Goal: Task Accomplishment & Management: Manage account settings

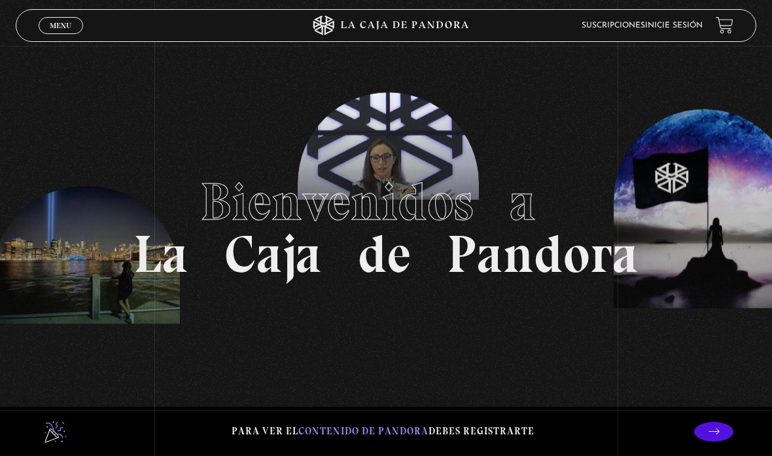
click at [683, 26] on link "Inicie sesión" at bounding box center [674, 26] width 58 height 8
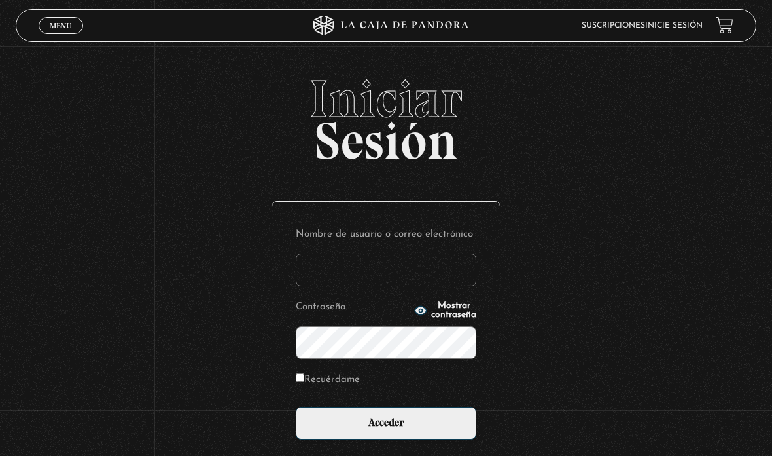
type input "melsvi88@gmail.com"
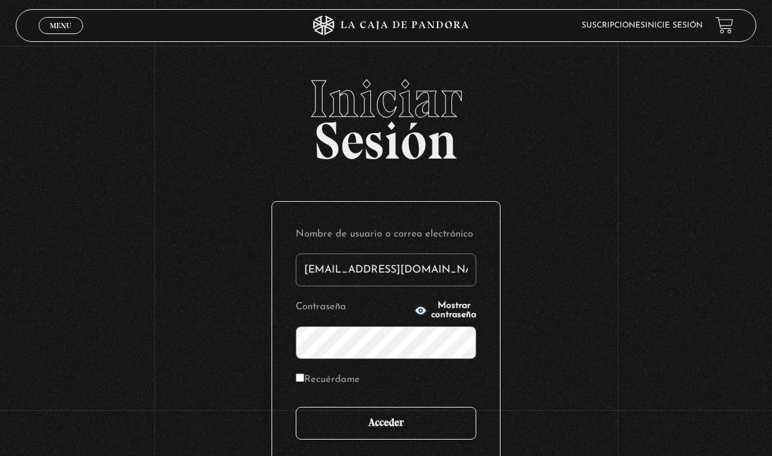
click at [387, 427] on input "Acceder" at bounding box center [386, 422] width 181 height 33
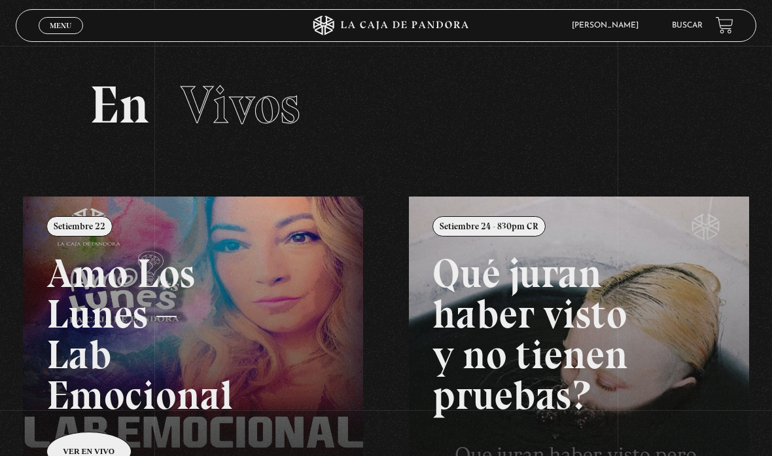
click at [63, 29] on span "Menu" at bounding box center [61, 26] width 22 height 8
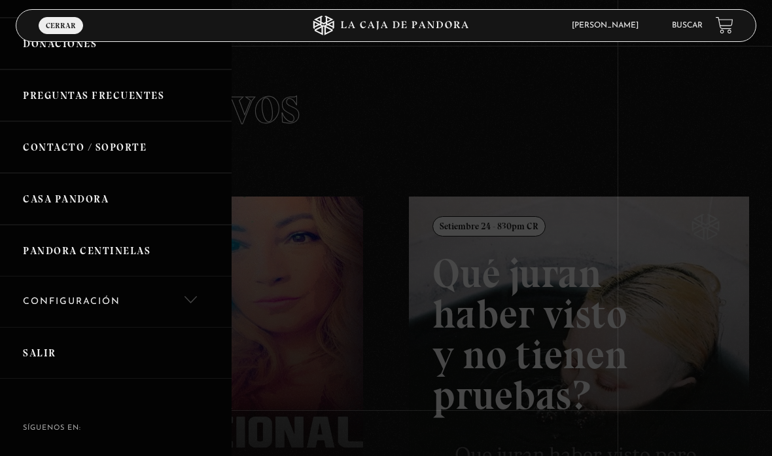
scroll to position [338, 0]
click at [43, 304] on link "Configuración" at bounding box center [116, 302] width 232 height 50
click at [46, 336] on link "Mi Cuenta" at bounding box center [116, 345] width 232 height 37
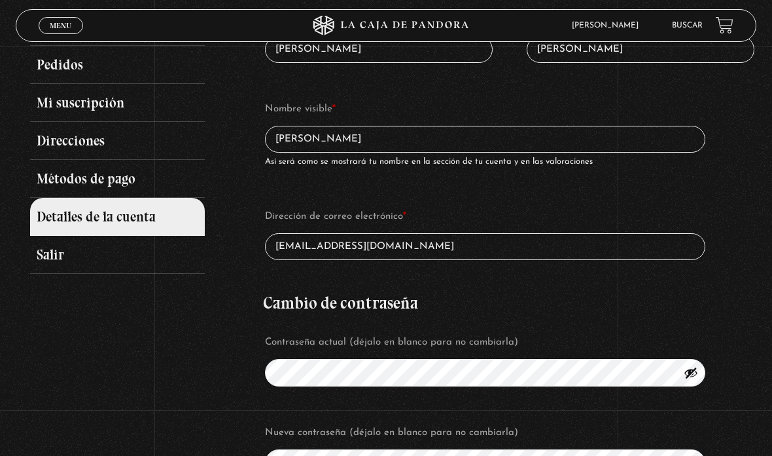
scroll to position [186, 0]
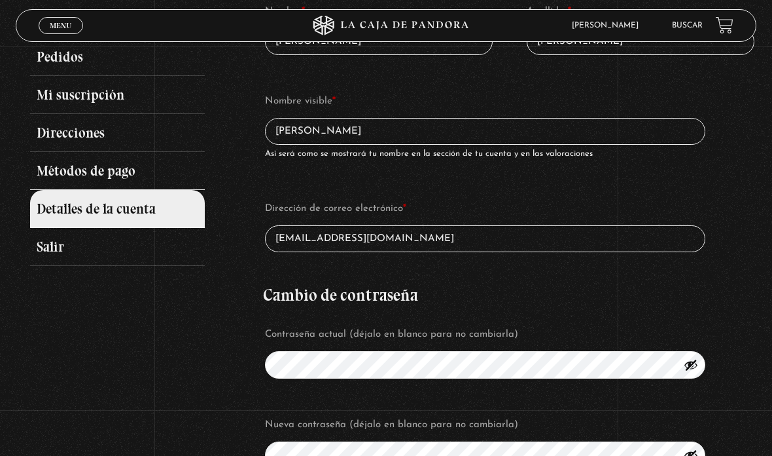
click at [53, 182] on link "Métodos de pago" at bounding box center [117, 171] width 174 height 38
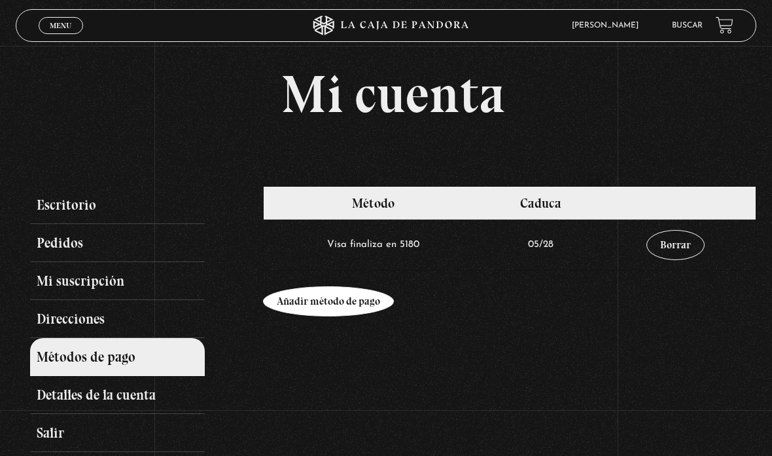
click at [314, 310] on link "Añadir método de pago" at bounding box center [328, 301] width 131 height 30
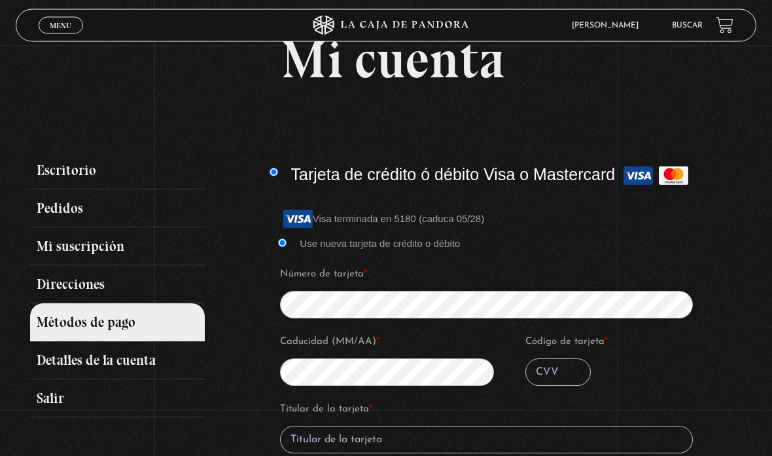
scroll to position [41, 0]
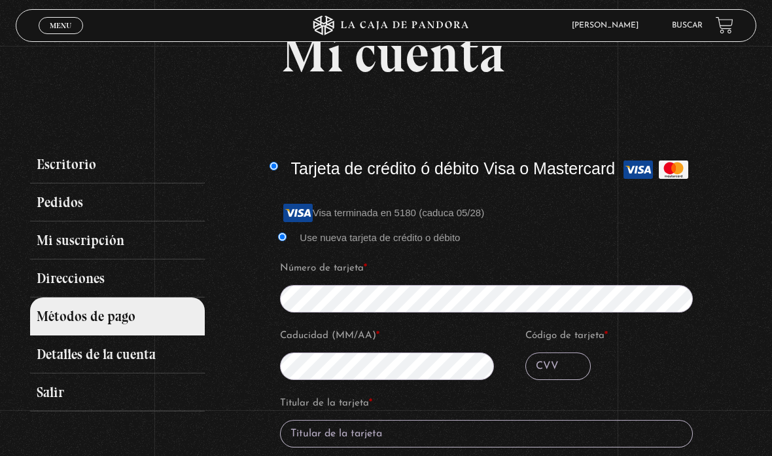
click at [548, 370] on input "Código de tarjeta *" at bounding box center [558, 365] width 65 height 27
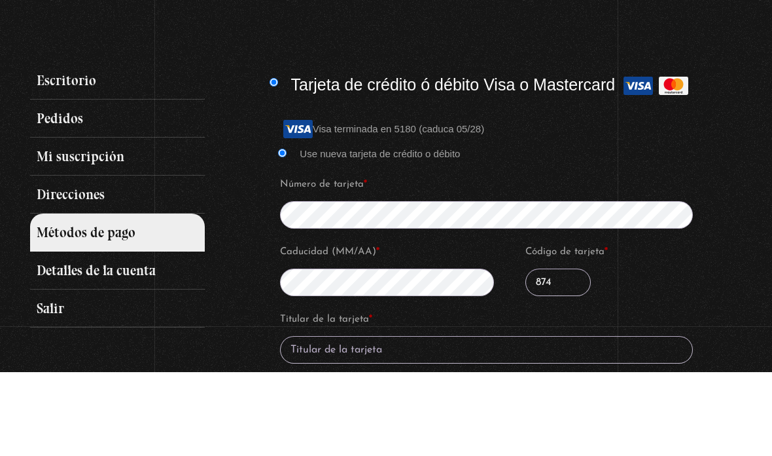
scroll to position [50, 0]
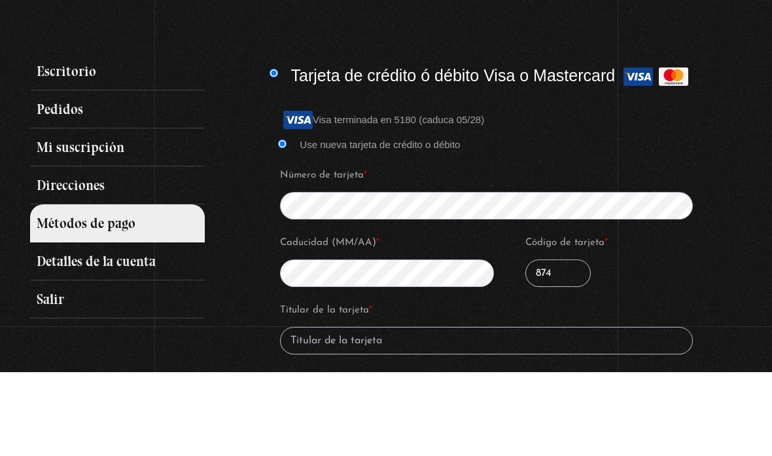
type input "874"
click at [435, 410] on input "Titular de la tarjeta *" at bounding box center [486, 423] width 413 height 27
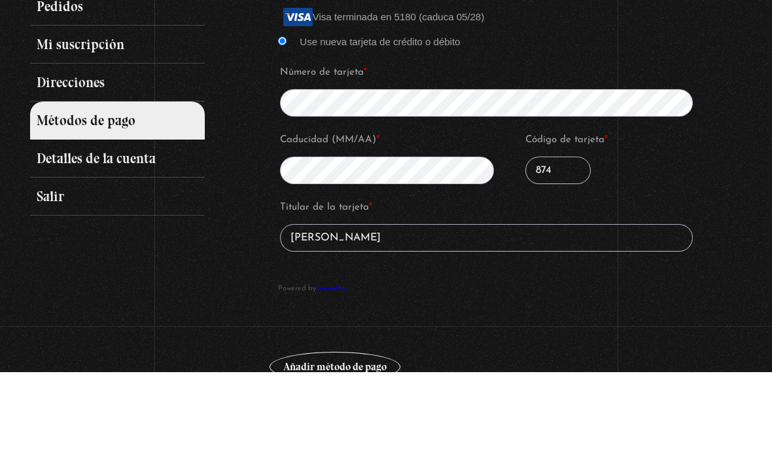
scroll to position [162, 0]
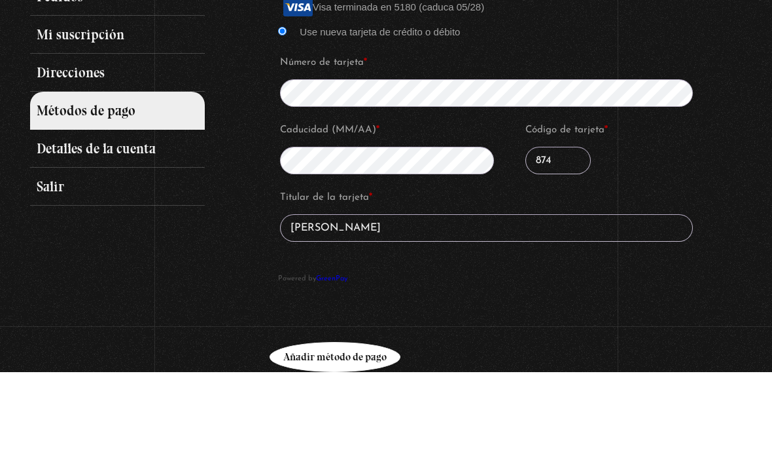
type input "Gabriel Portuguez"
click at [353, 425] on button "Añadir método de pago" at bounding box center [335, 440] width 131 height 30
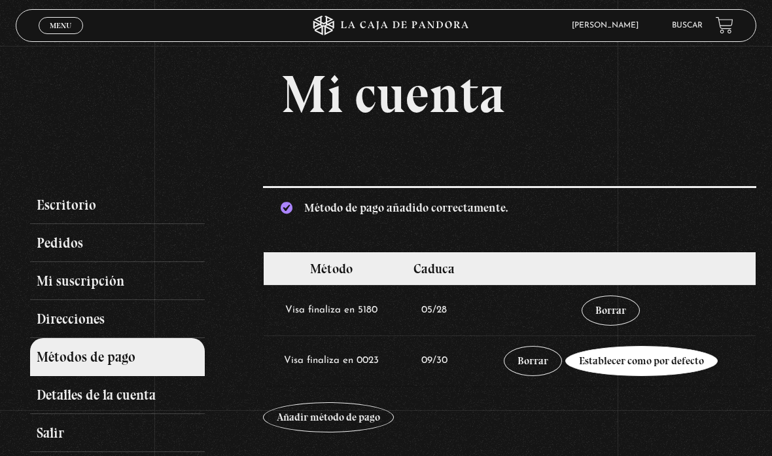
click at [647, 366] on link "Establecer como por defecto" at bounding box center [642, 361] width 153 height 30
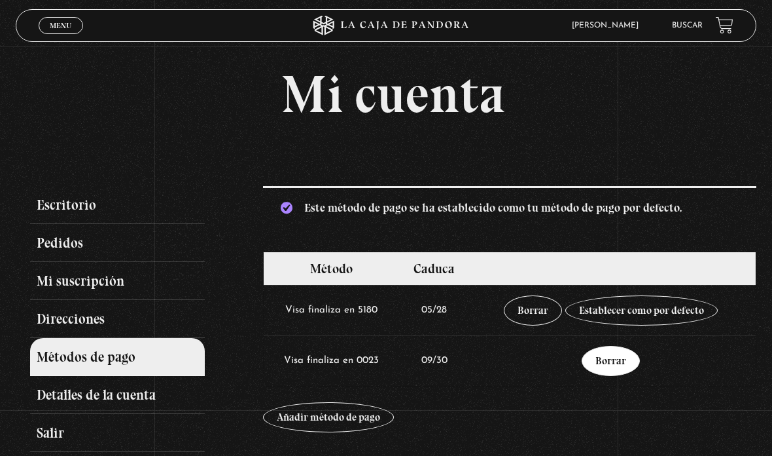
click at [613, 370] on link "Borrar" at bounding box center [611, 361] width 58 height 30
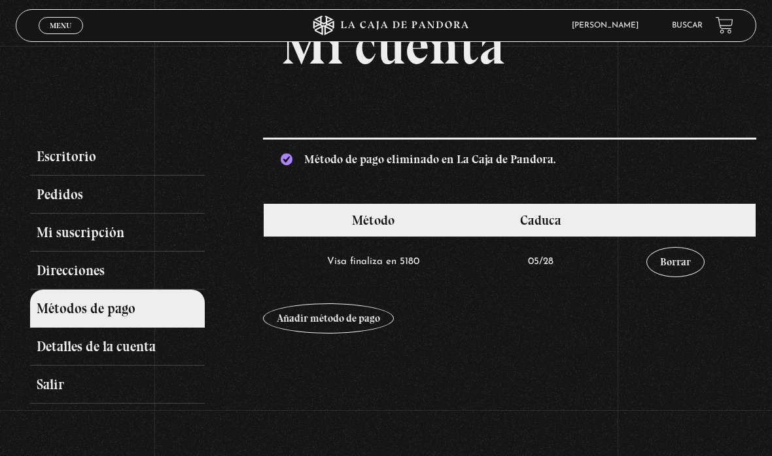
scroll to position [46, 0]
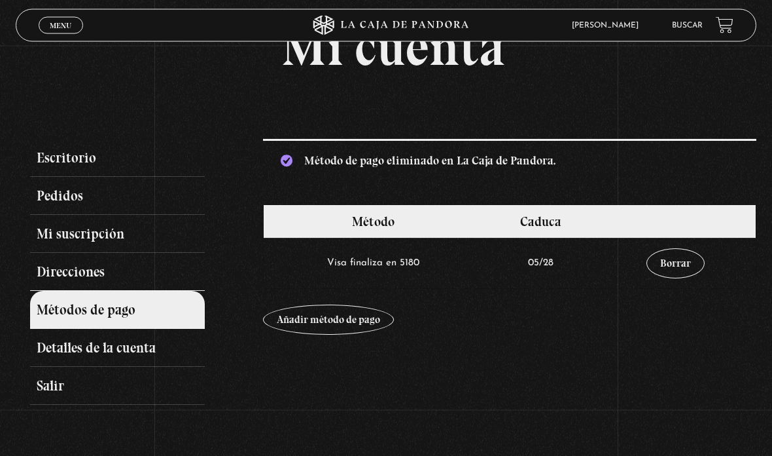
click at [90, 279] on link "Direcciones" at bounding box center [117, 272] width 174 height 38
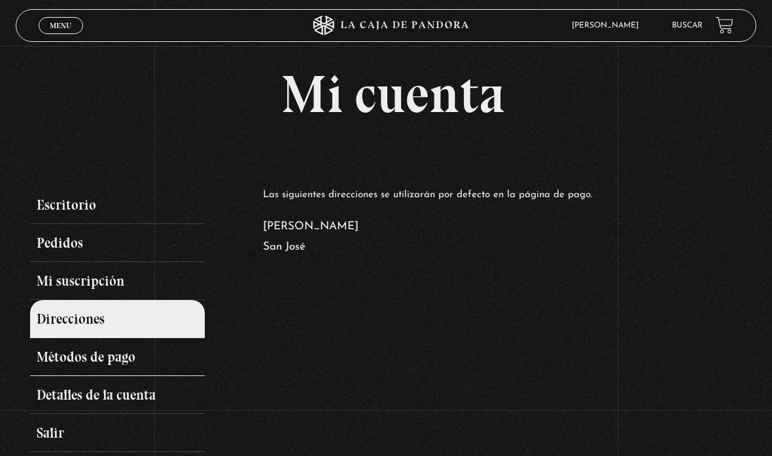
click at [89, 369] on link "Métodos de pago" at bounding box center [117, 357] width 174 height 38
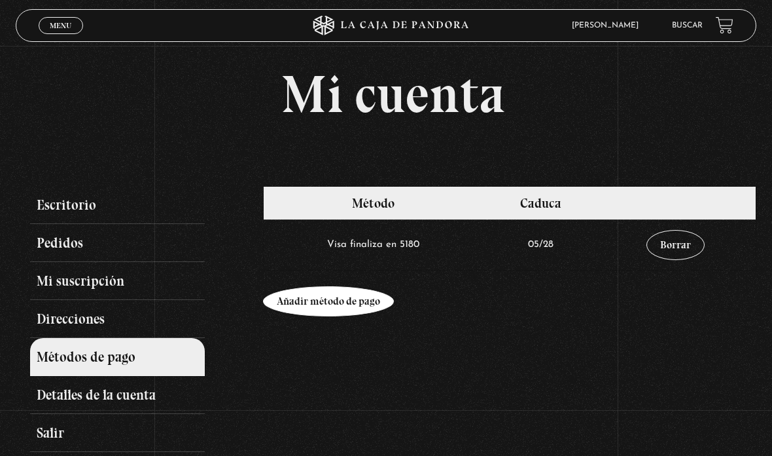
click at [344, 308] on link "Añadir método de pago" at bounding box center [328, 301] width 131 height 30
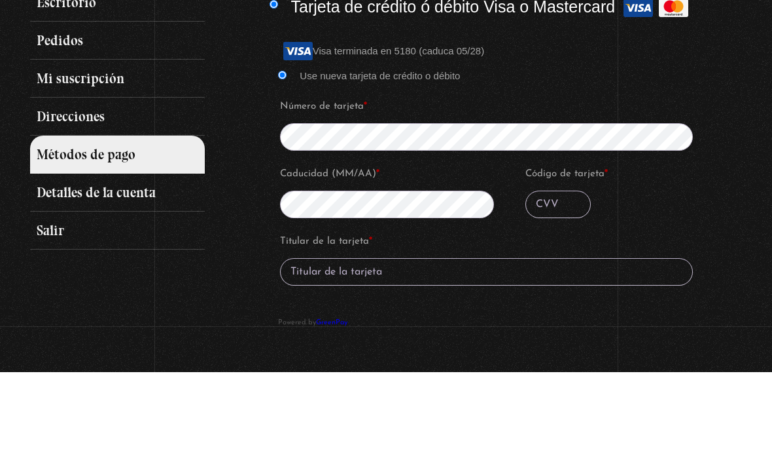
scroll to position [128, 0]
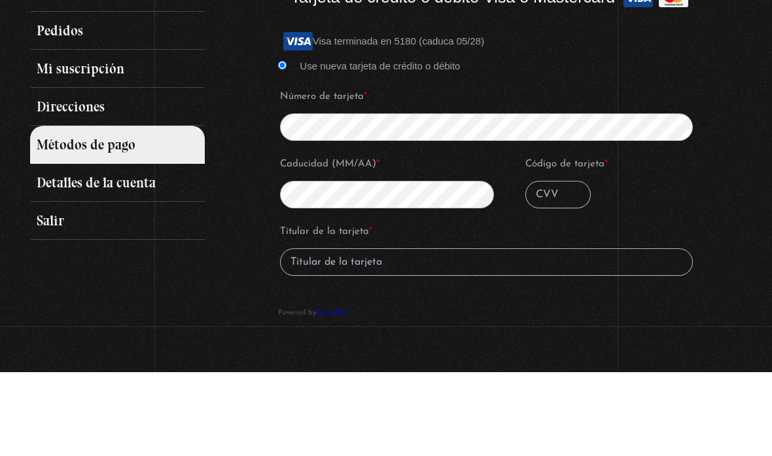
click at [552, 264] on input "Código de tarjeta *" at bounding box center [558, 277] width 65 height 27
type input "874"
click at [395, 332] on input "Titular de la tarjeta *" at bounding box center [486, 345] width 413 height 27
type input "Gabriel Portuguez"
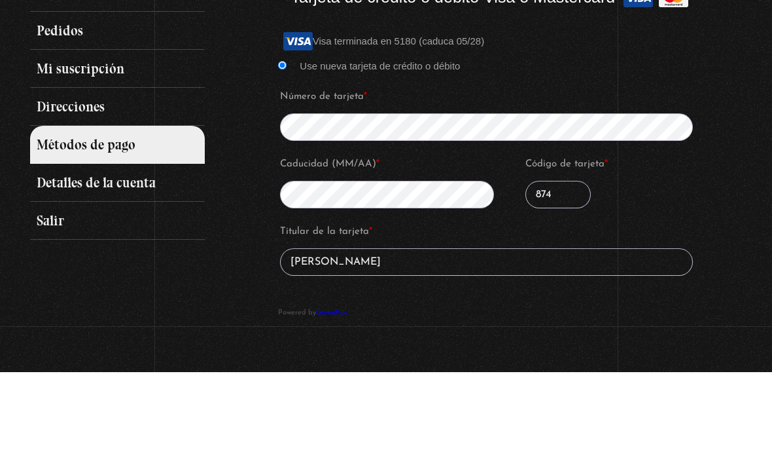
scroll to position [212, 0]
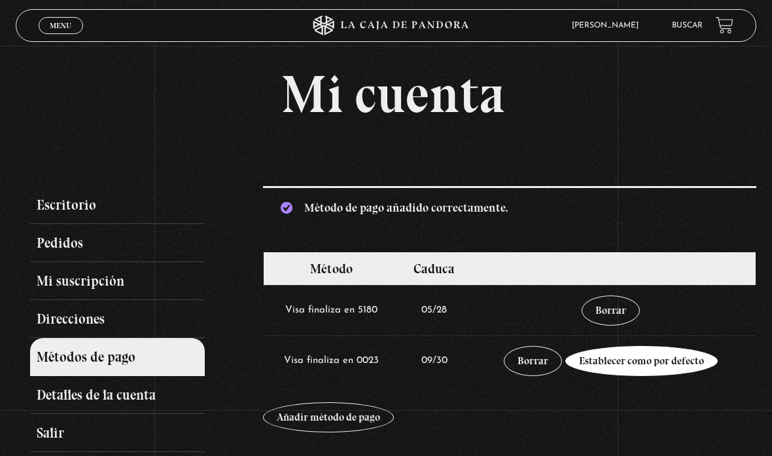
click at [633, 368] on link "Establecer como por defecto" at bounding box center [642, 361] width 153 height 30
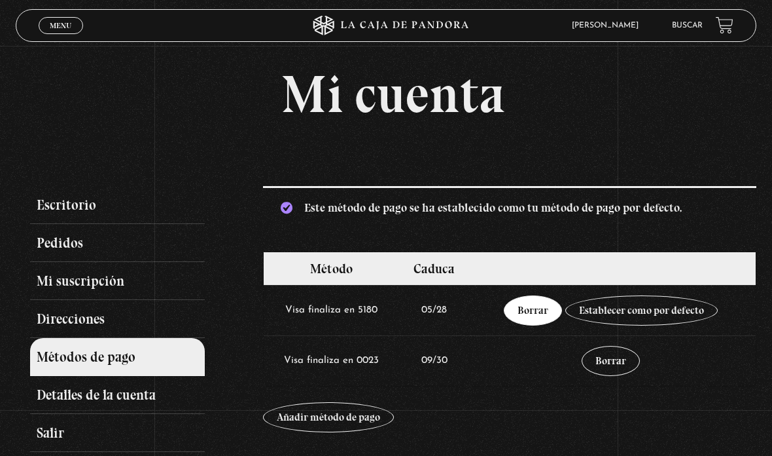
click at [532, 317] on link "Borrar" at bounding box center [533, 310] width 58 height 30
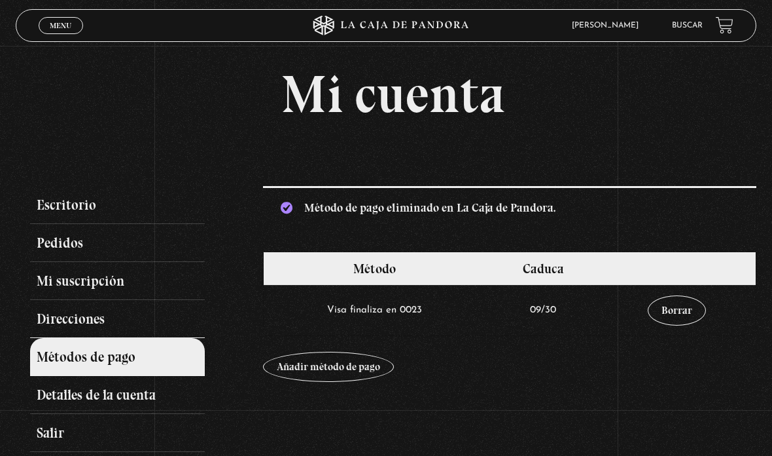
click at [88, 321] on link "Direcciones" at bounding box center [117, 319] width 174 height 38
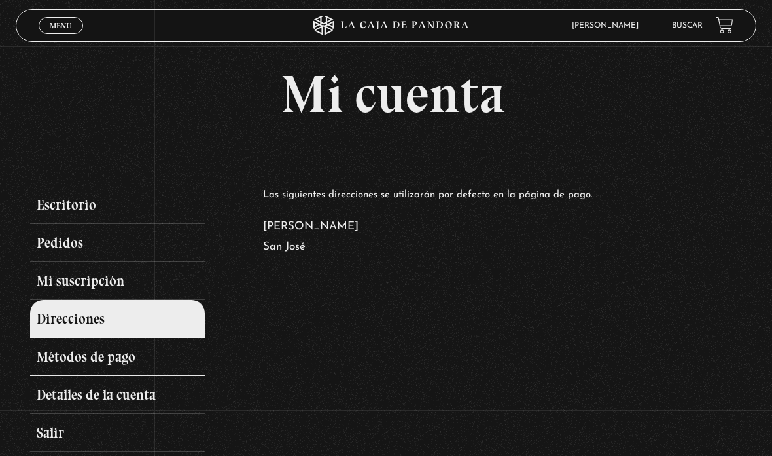
click at [94, 367] on link "Métodos de pago" at bounding box center [117, 357] width 174 height 38
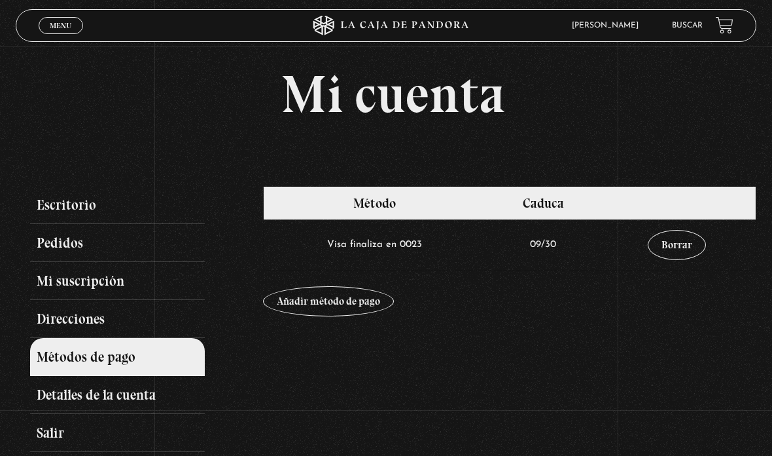
scroll to position [48, 0]
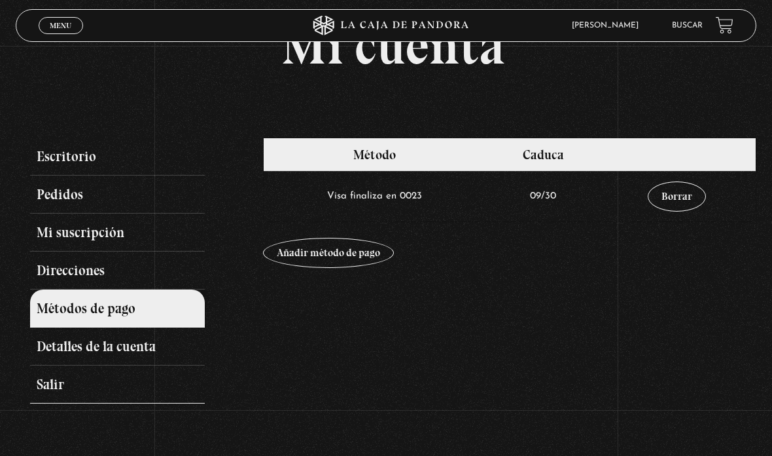
click at [62, 396] on link "Salir" at bounding box center [117, 384] width 174 height 38
